Goal: Entertainment & Leisure: Consume media (video, audio)

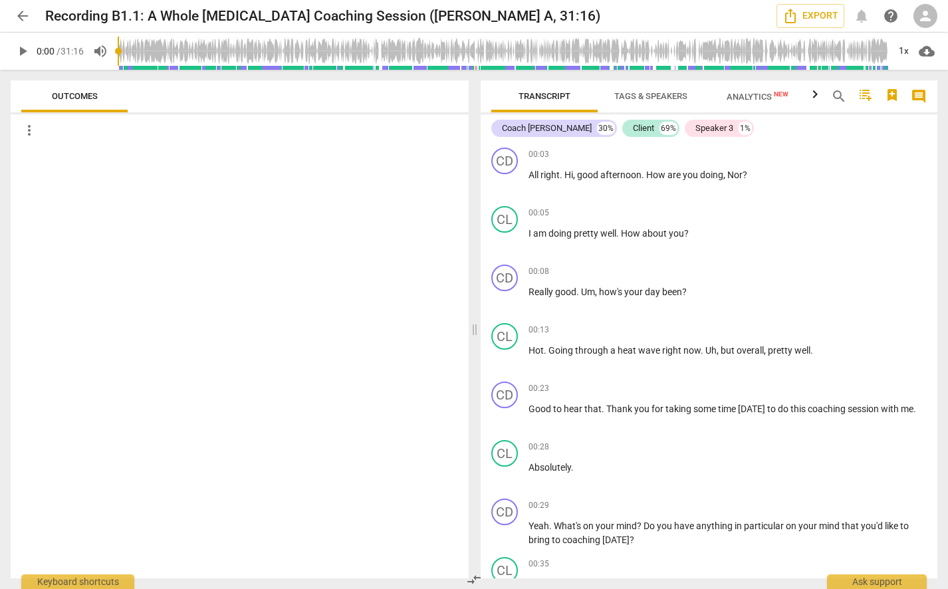
click at [26, 51] on span "play_arrow" at bounding box center [23, 51] width 16 height 16
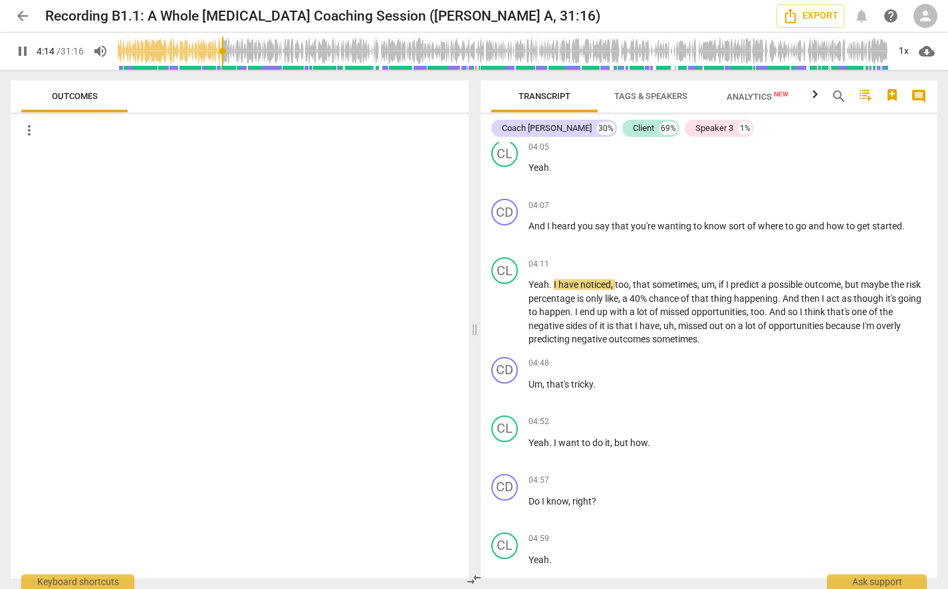
scroll to position [1263, 0]
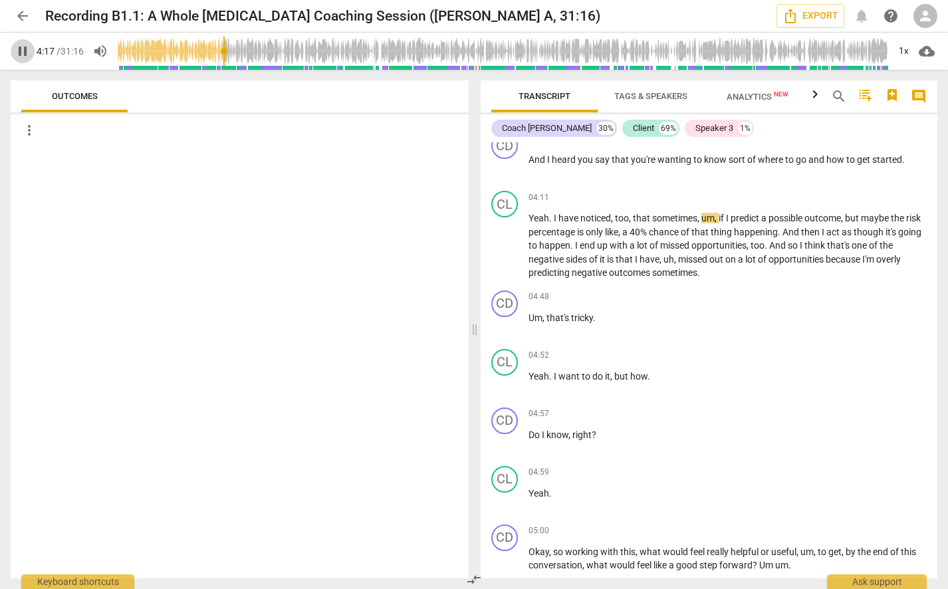
click at [21, 43] on span "pause" at bounding box center [23, 51] width 16 height 16
click at [24, 49] on span "play_arrow" at bounding box center [23, 51] width 16 height 16
type input "266"
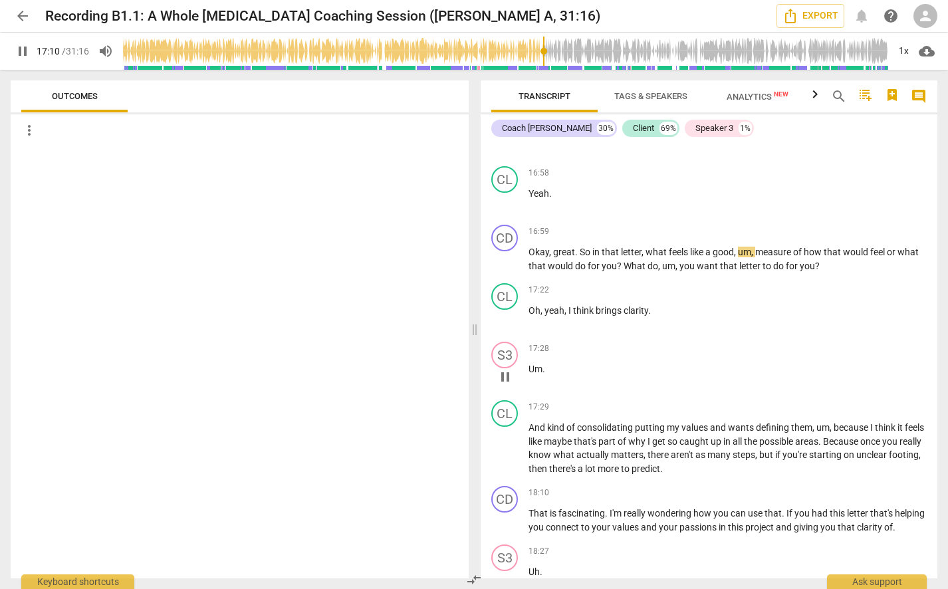
scroll to position [4320, 0]
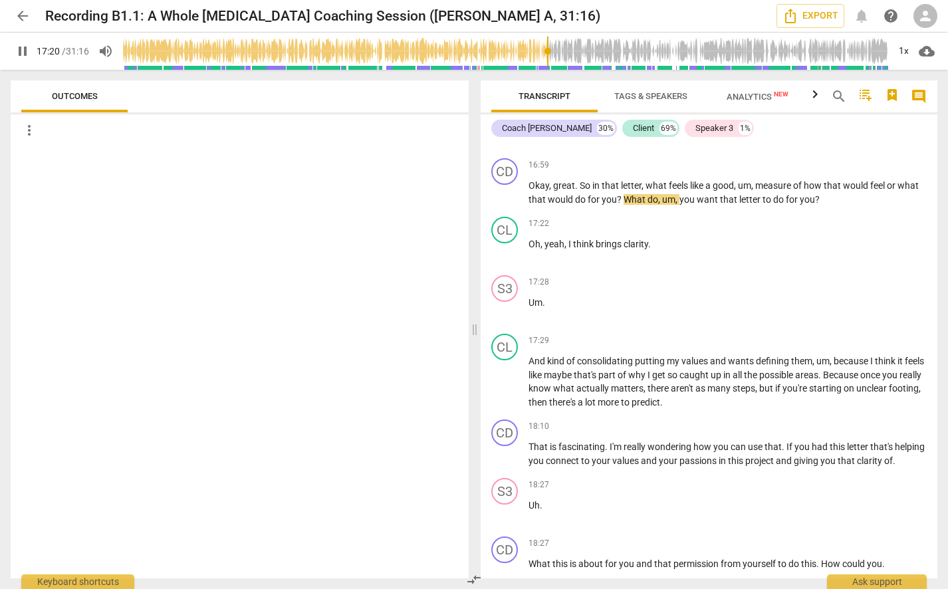
click at [26, 49] on span "pause" at bounding box center [23, 51] width 16 height 16
click at [25, 45] on span "play_arrow" at bounding box center [23, 51] width 16 height 16
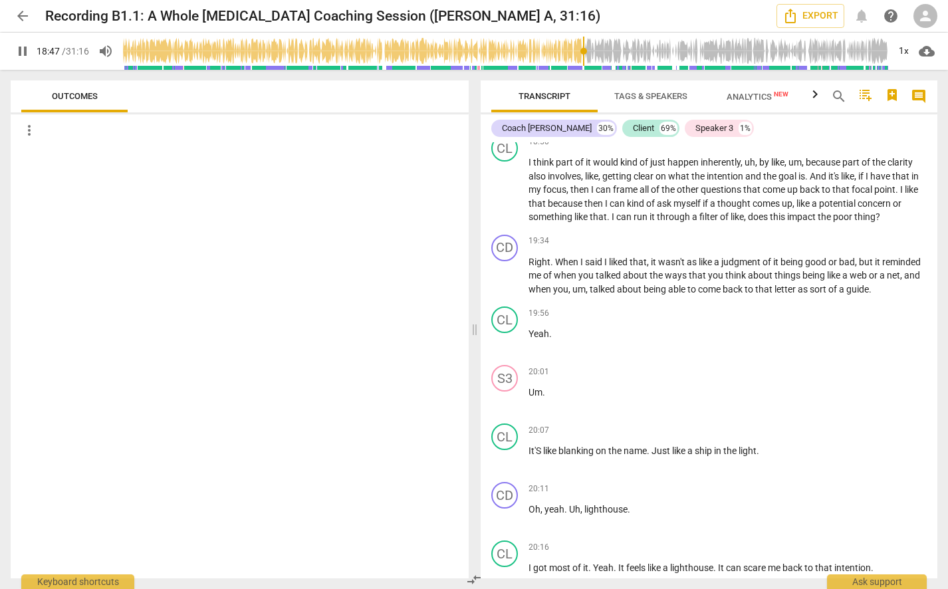
scroll to position [4918, 0]
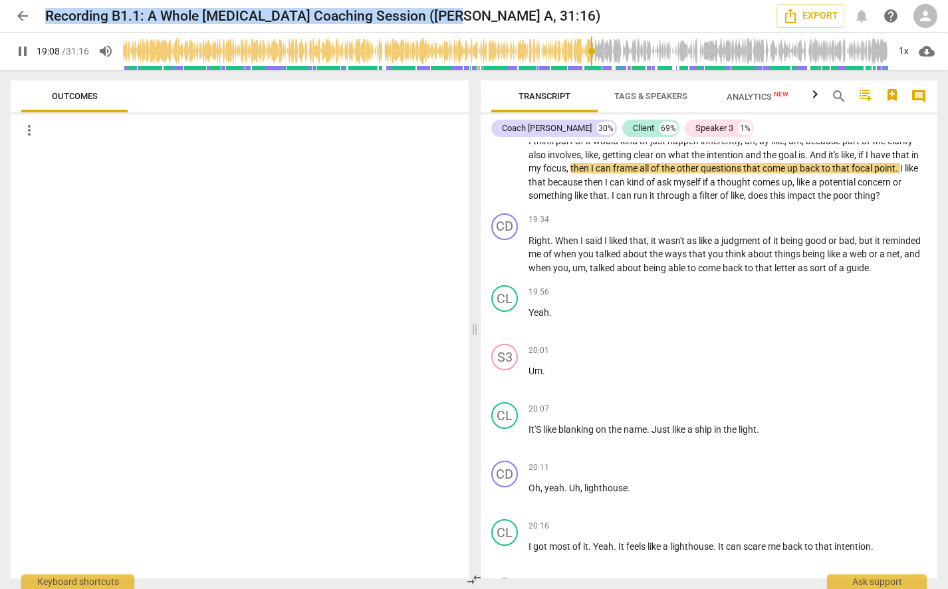
drag, startPoint x: 455, startPoint y: 19, endPoint x: 31, endPoint y: 13, distance: 424.0
click at [31, 13] on div "arrow_back Recording B1.1: A Whole [MEDICAL_DATA] Coaching Session ([PERSON_NAM…" at bounding box center [474, 16] width 926 height 24
copy h2 "Recording B1.1: A Whole [MEDICAL_DATA] Coaching Session ([PERSON_NAME] A, 31:16"
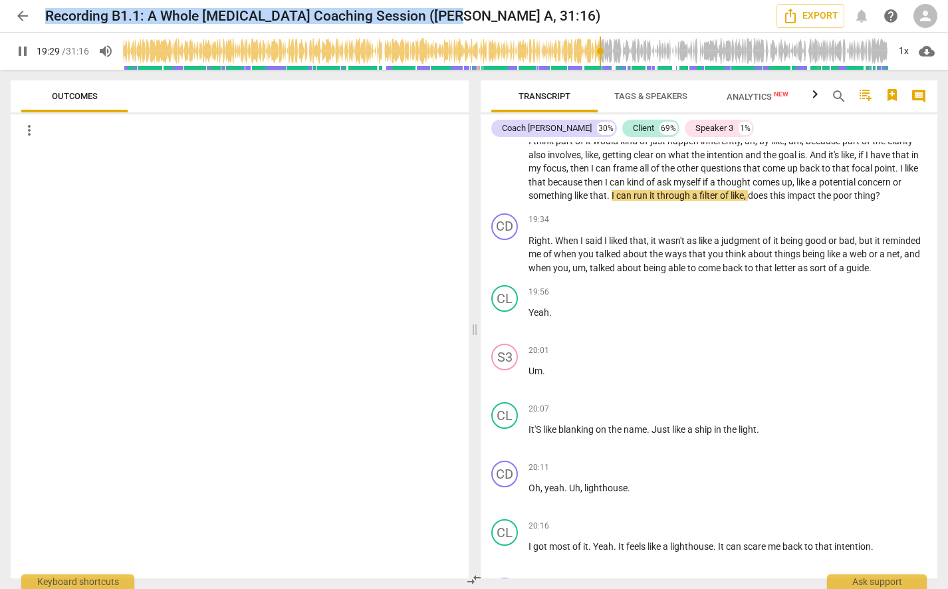
click at [643, 95] on span "Tags & Speakers" at bounding box center [650, 96] width 73 height 10
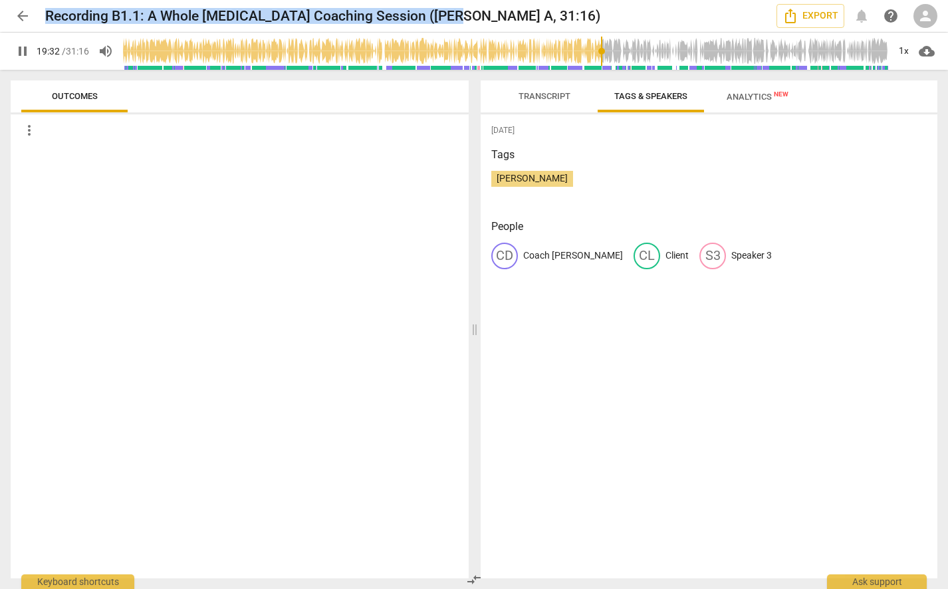
click at [744, 99] on span "Analytics New" at bounding box center [757, 97] width 62 height 10
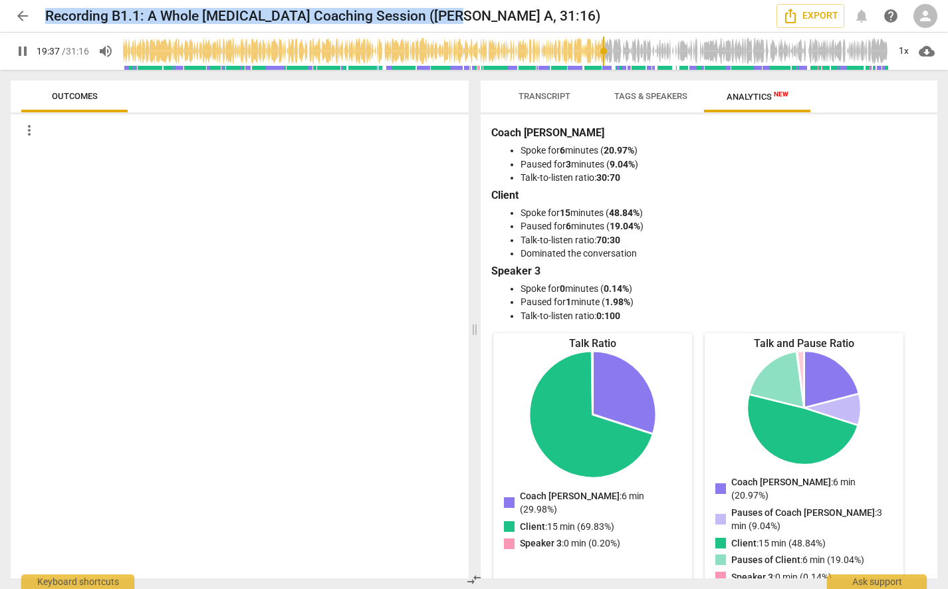
click at [552, 88] on span "Transcript" at bounding box center [544, 97] width 84 height 18
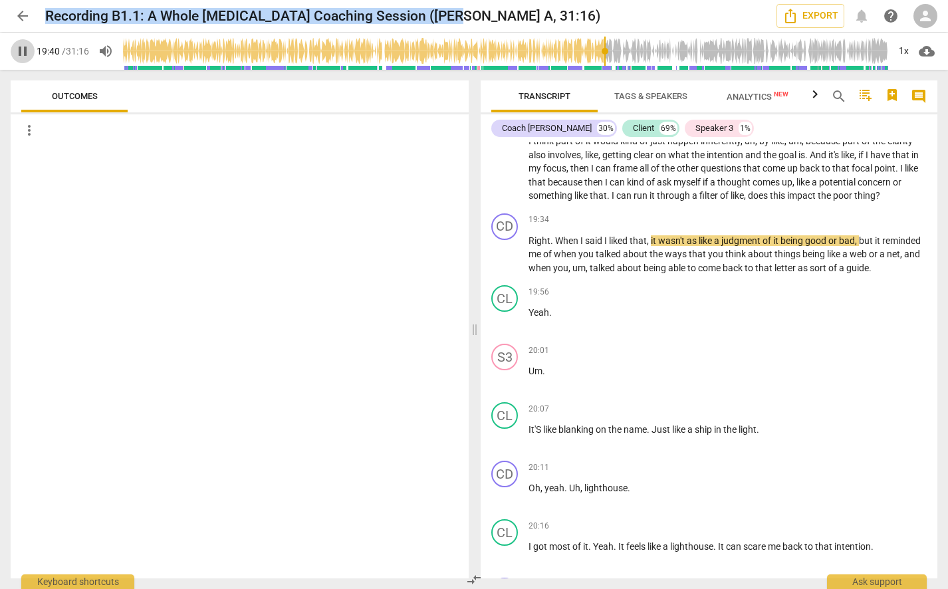
click at [21, 57] on span "pause" at bounding box center [23, 51] width 16 height 16
type input "1180"
